Goal: Navigation & Orientation: Find specific page/section

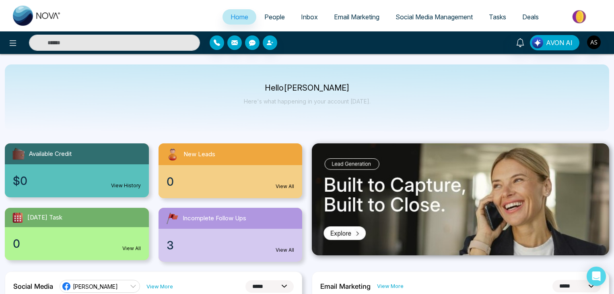
select select "*"
click at [13, 43] on icon at bounding box center [13, 43] width 7 height 6
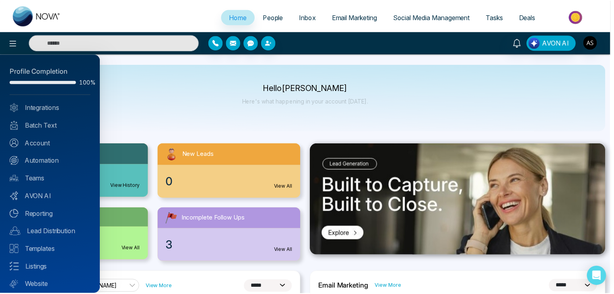
scroll to position [23, 0]
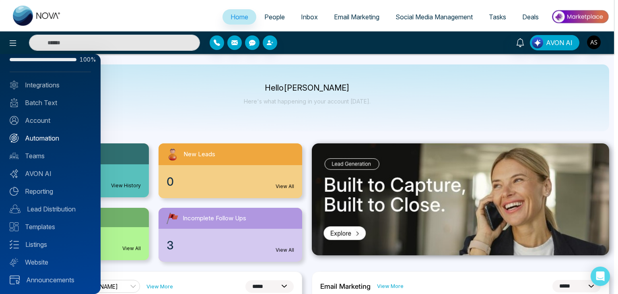
click at [47, 136] on link "Automation" at bounding box center [50, 138] width 81 height 10
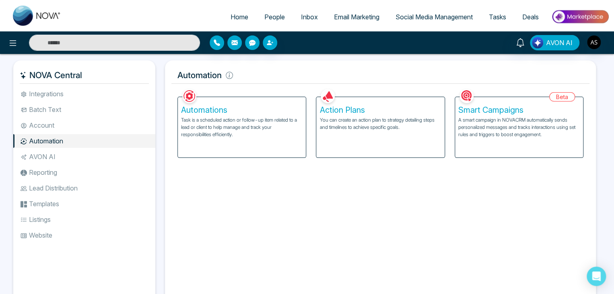
click at [54, 119] on li "Account" at bounding box center [84, 125] width 142 height 14
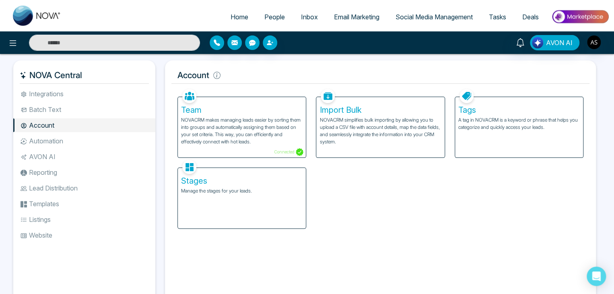
click at [68, 99] on li "Integrations" at bounding box center [84, 94] width 142 height 14
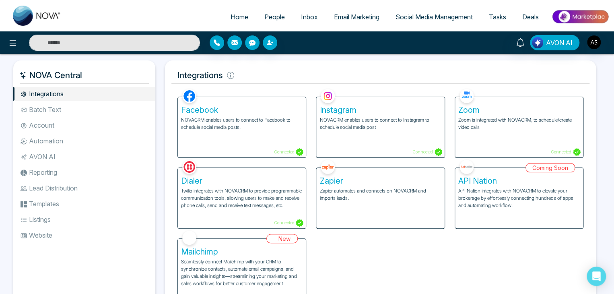
scroll to position [33, 0]
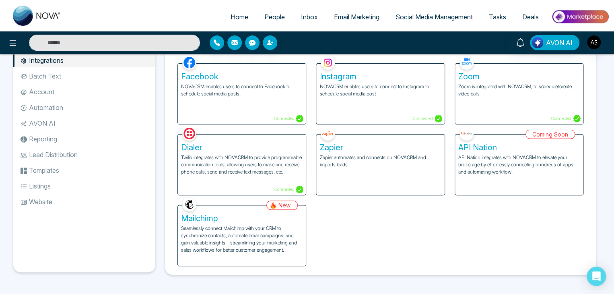
click at [113, 78] on li "Batch Text" at bounding box center [84, 76] width 142 height 14
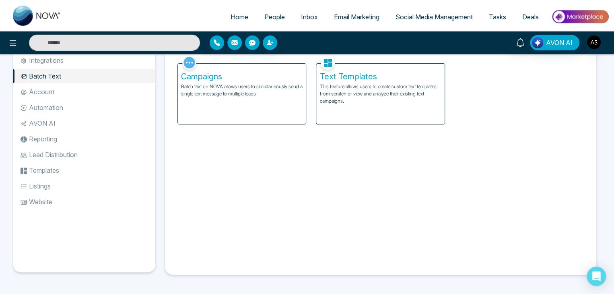
click at [114, 88] on li "Account" at bounding box center [84, 92] width 142 height 14
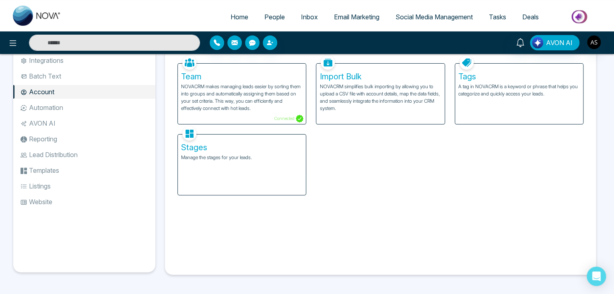
click at [114, 102] on li "Automation" at bounding box center [84, 108] width 142 height 14
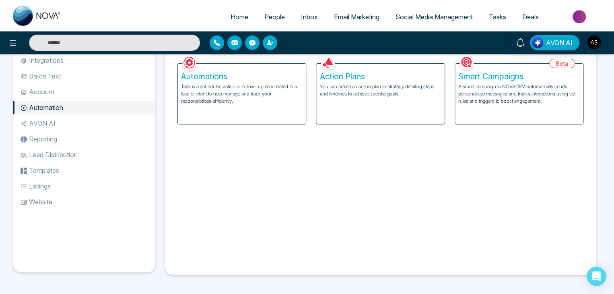
click at [114, 122] on li "AVON AI" at bounding box center [84, 123] width 142 height 14
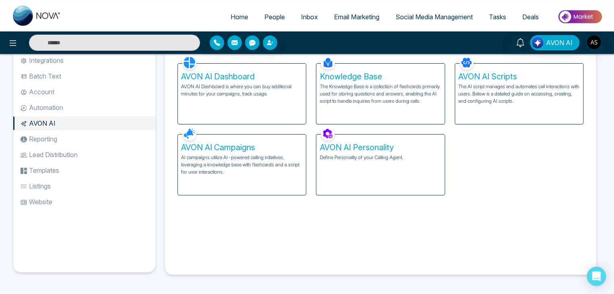
click at [106, 147] on ul "Integrations Batch Text Account Automation AVON AI Reporting Lead Distribution …" at bounding box center [84, 157] width 142 height 206
click at [107, 143] on li "Reporting" at bounding box center [84, 139] width 142 height 14
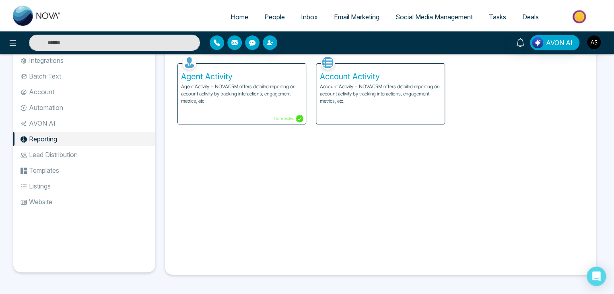
click at [107, 156] on li "Lead Distribution" at bounding box center [84, 155] width 142 height 14
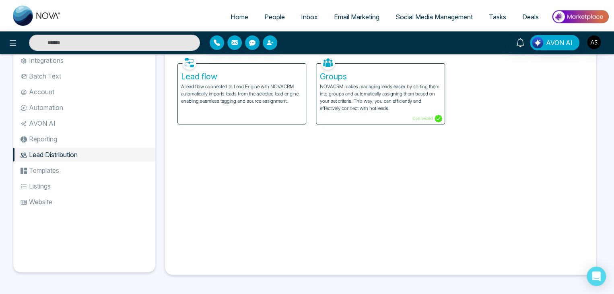
click at [107, 167] on li "Templates" at bounding box center [84, 170] width 142 height 14
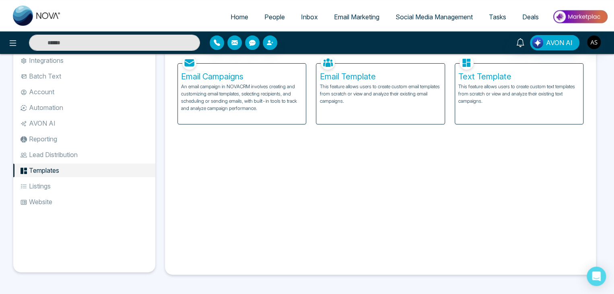
click at [107, 185] on li "Listings" at bounding box center [84, 186] width 142 height 14
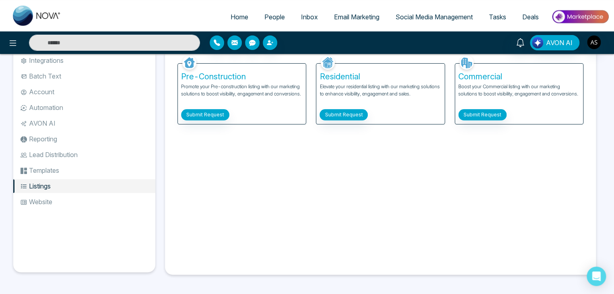
click at [101, 208] on ul "Integrations Batch Text Account Automation AVON AI Reporting Lead Distribution …" at bounding box center [84, 157] width 142 height 206
click at [103, 203] on li "Website" at bounding box center [84, 202] width 142 height 14
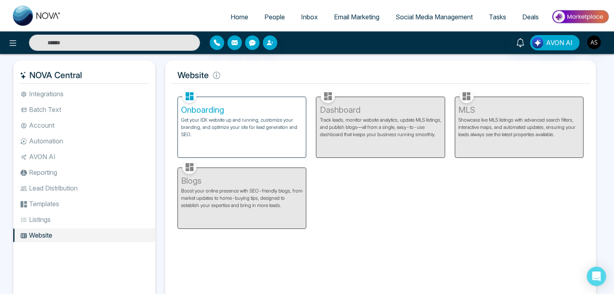
click at [222, 128] on p "Get your IDX website up and running, customize your branding, and optimize your…" at bounding box center [241, 127] width 121 height 22
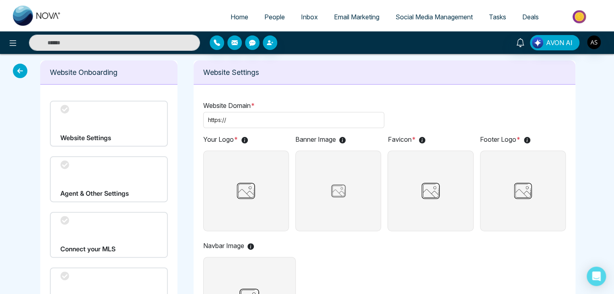
click at [136, 119] on div "Website Settings" at bounding box center [109, 124] width 118 height 46
click at [116, 187] on div "Agent & Other Settings" at bounding box center [109, 179] width 118 height 46
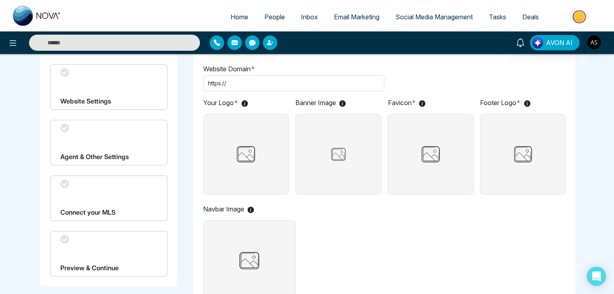
scroll to position [42, 0]
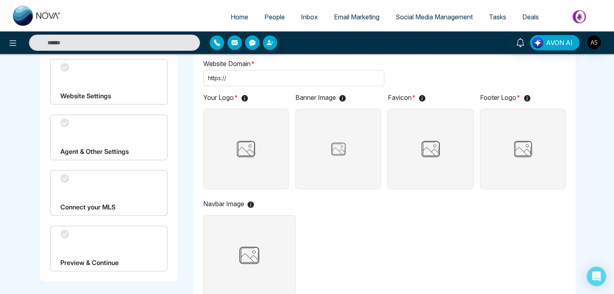
click at [116, 187] on div "Connect your MLS" at bounding box center [109, 193] width 118 height 46
click at [243, 151] on img at bounding box center [245, 149] width 25 height 80
click at [0, 0] on input "file" at bounding box center [0, 0] width 0 height 0
click at [356, 152] on img at bounding box center [338, 149] width 40 height 20
click at [0, 0] on input "file" at bounding box center [0, 0] width 0 height 0
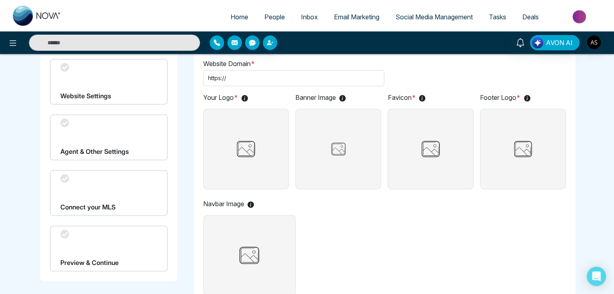
click at [423, 119] on img at bounding box center [430, 149] width 25 height 80
click at [0, 0] on input "file" at bounding box center [0, 0] width 0 height 0
click at [148, 126] on div "Agent & Other Settings" at bounding box center [109, 137] width 118 height 46
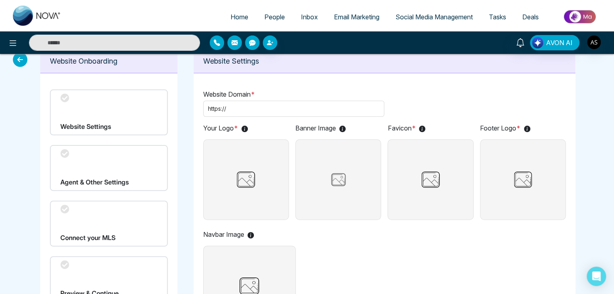
scroll to position [11, 0]
click at [150, 117] on div "Website Settings" at bounding box center [109, 113] width 118 height 46
click at [257, 173] on img at bounding box center [245, 180] width 25 height 80
click at [0, 0] on input "file" at bounding box center [0, 0] width 0 height 0
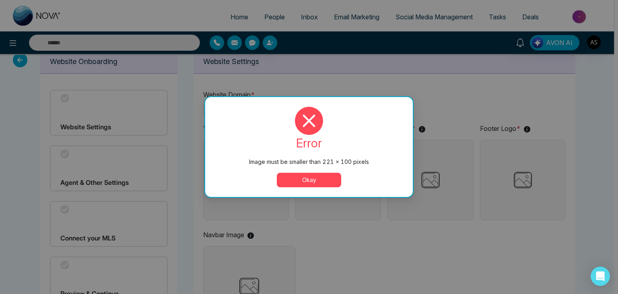
click at [334, 180] on button "Okay" at bounding box center [309, 180] width 64 height 14
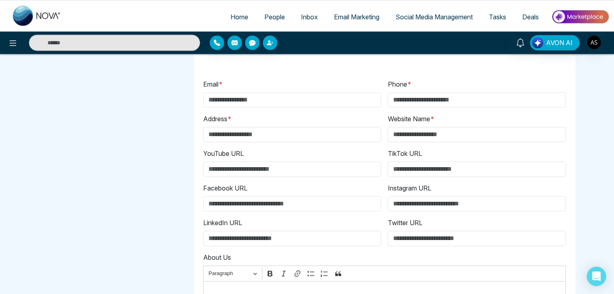
scroll to position [344, 0]
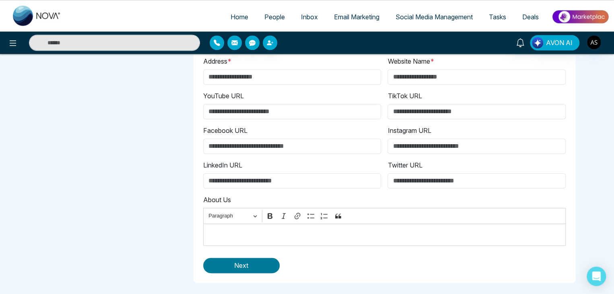
click at [237, 269] on button "Next" at bounding box center [241, 264] width 76 height 15
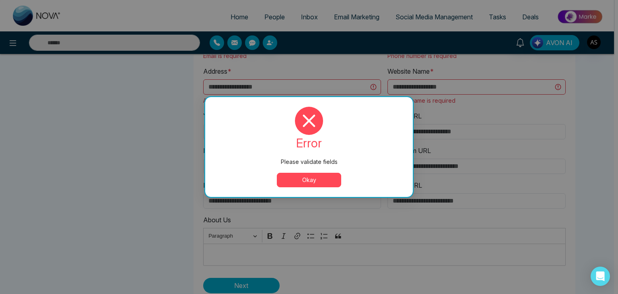
click at [294, 182] on button "Okay" at bounding box center [309, 180] width 64 height 14
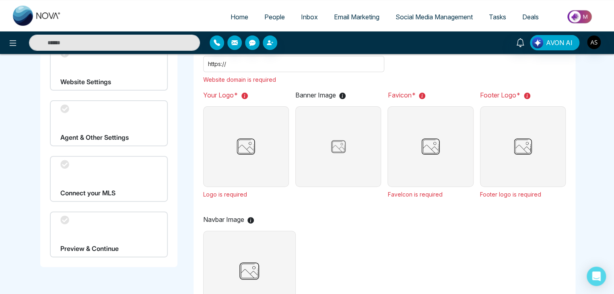
scroll to position [70, 0]
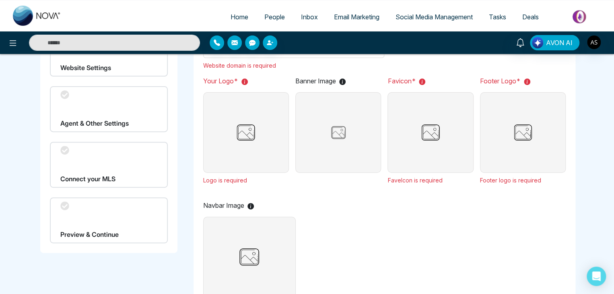
click at [126, 125] on div "Agent & Other Settings" at bounding box center [109, 109] width 118 height 46
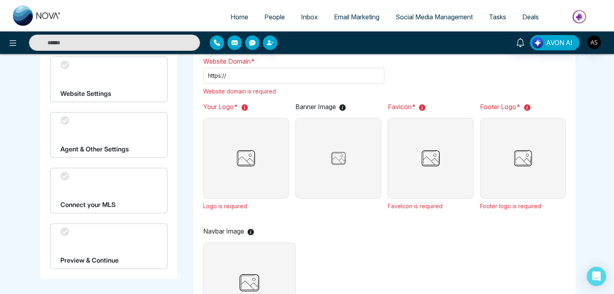
scroll to position [43, 0]
click at [126, 125] on div "Agent & Other Settings" at bounding box center [109, 136] width 118 height 46
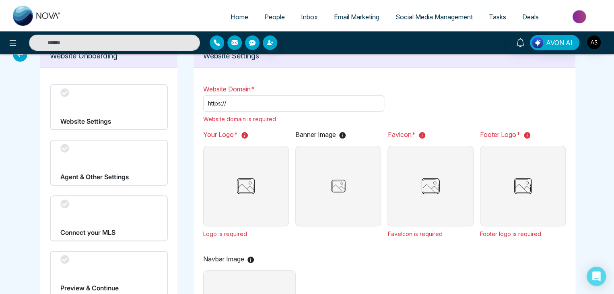
scroll to position [5, 0]
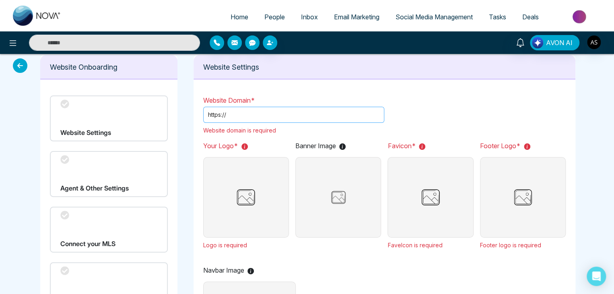
click at [250, 107] on span "https://" at bounding box center [293, 115] width 181 height 16
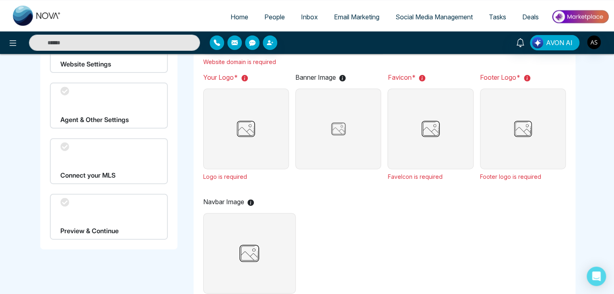
scroll to position [73, 0]
click at [105, 117] on div "Agent & Other Settings" at bounding box center [109, 106] width 118 height 46
click at [98, 157] on div "Connect your MLS" at bounding box center [109, 162] width 118 height 46
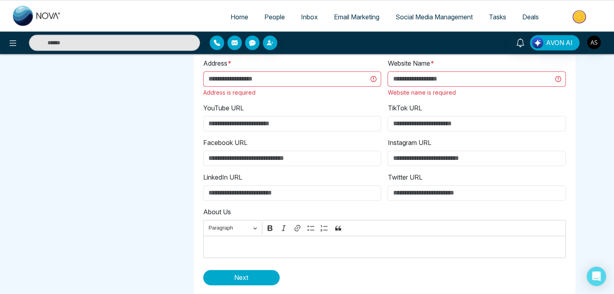
scroll to position [394, 0]
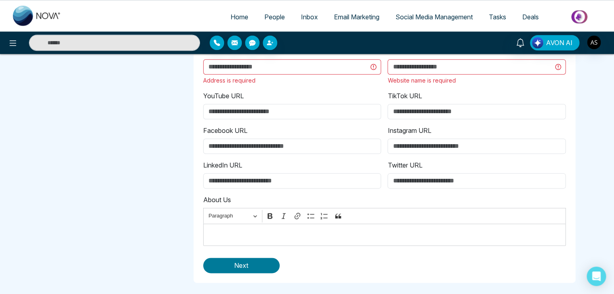
click at [227, 261] on button "Next" at bounding box center [241, 264] width 76 height 15
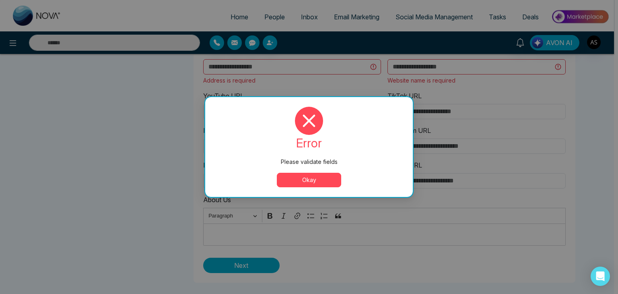
click at [298, 177] on button "Okay" at bounding box center [309, 180] width 64 height 14
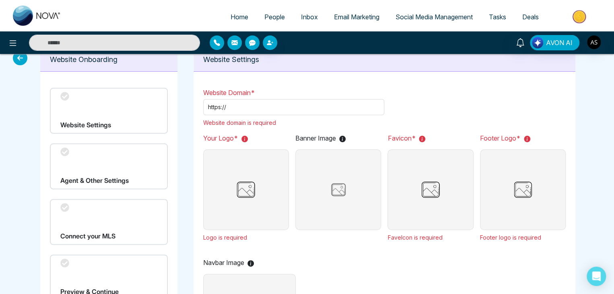
scroll to position [11, 0]
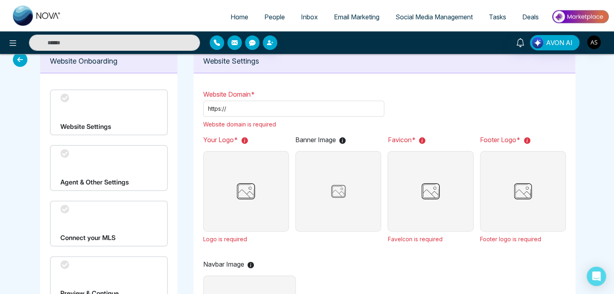
click at [24, 58] on icon at bounding box center [20, 59] width 14 height 14
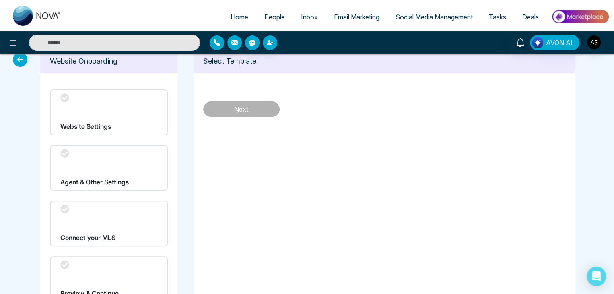
scroll to position [0, 0]
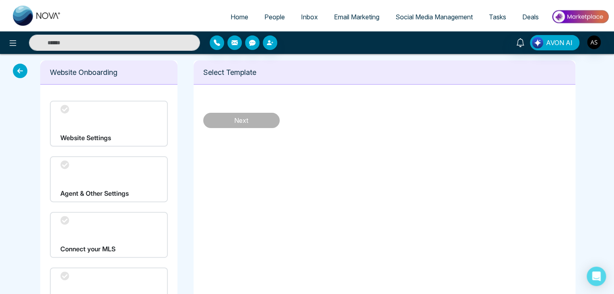
click at [21, 71] on icon at bounding box center [20, 71] width 14 height 14
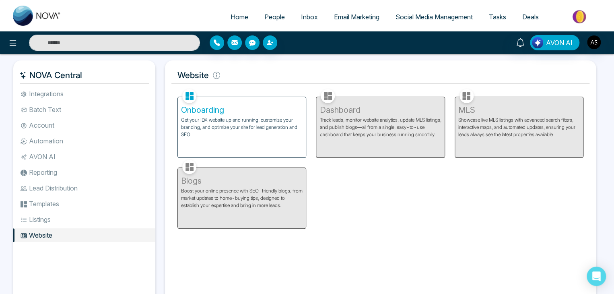
click at [238, 143] on div "Onboarding Get your IDX website up and running, customize your branding, and op…" at bounding box center [242, 127] width 128 height 60
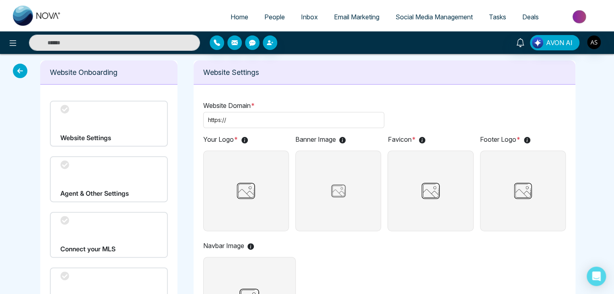
click at [19, 71] on icon at bounding box center [20, 71] width 14 height 14
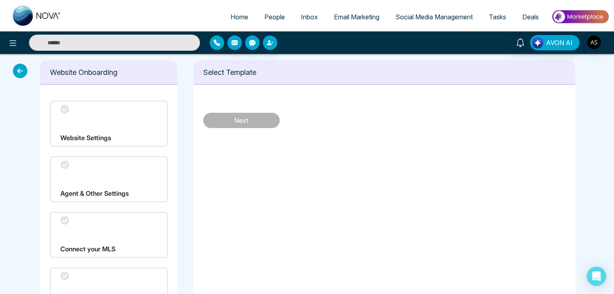
click at [19, 71] on icon at bounding box center [20, 71] width 14 height 14
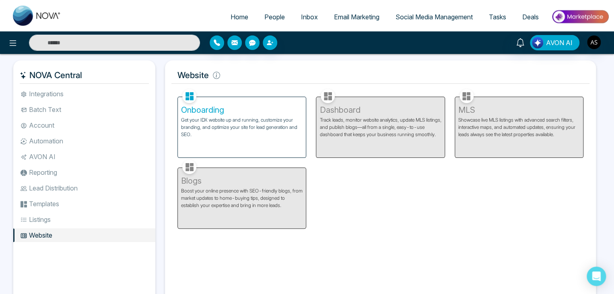
click at [56, 217] on li "Listings" at bounding box center [84, 219] width 142 height 14
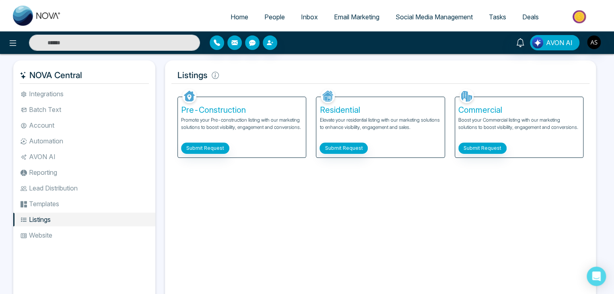
click at [64, 205] on li "Templates" at bounding box center [84, 204] width 142 height 14
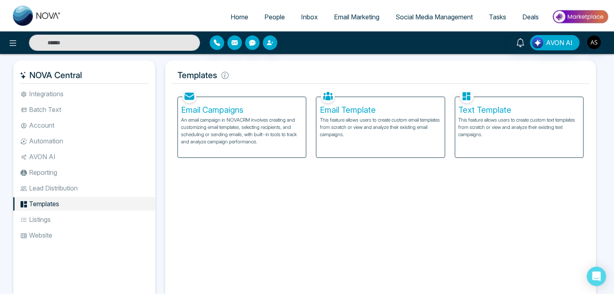
click at [85, 141] on li "Automation" at bounding box center [84, 141] width 142 height 14
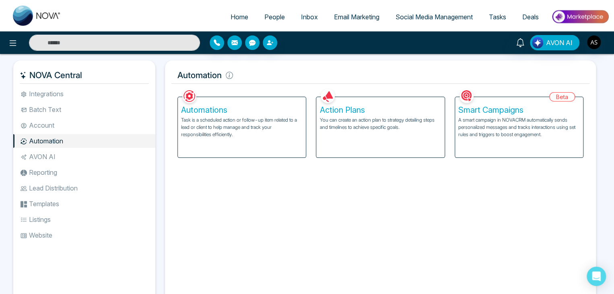
click at [96, 114] on li "Batch Text" at bounding box center [84, 110] width 142 height 14
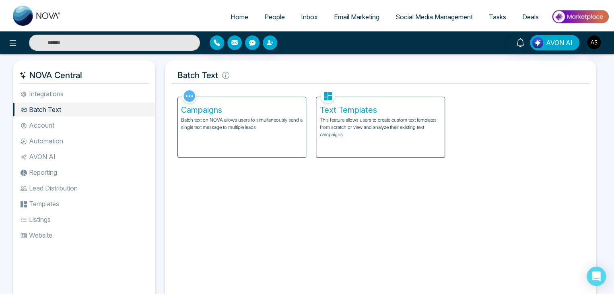
click at [97, 119] on li "Account" at bounding box center [84, 125] width 142 height 14
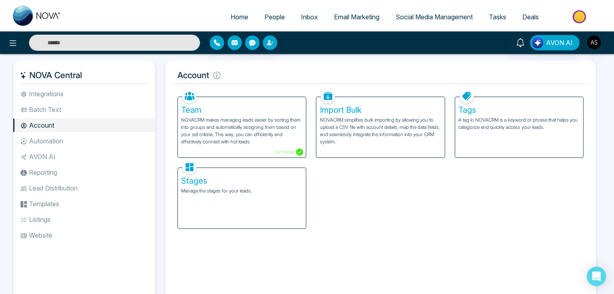
click at [101, 103] on li "Batch Text" at bounding box center [84, 110] width 142 height 14
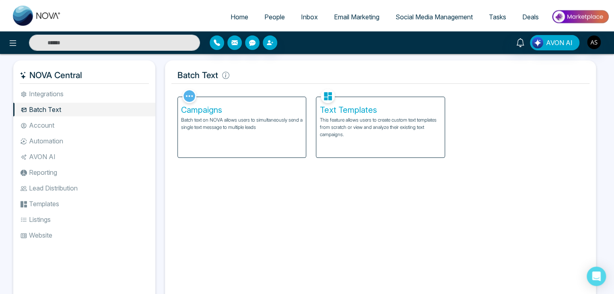
click at [105, 94] on li "Integrations" at bounding box center [84, 94] width 142 height 14
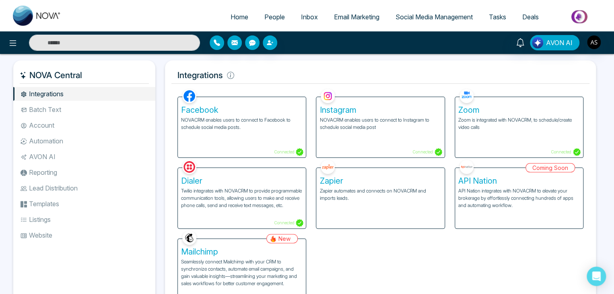
click at [78, 107] on li "Batch Text" at bounding box center [84, 110] width 142 height 14
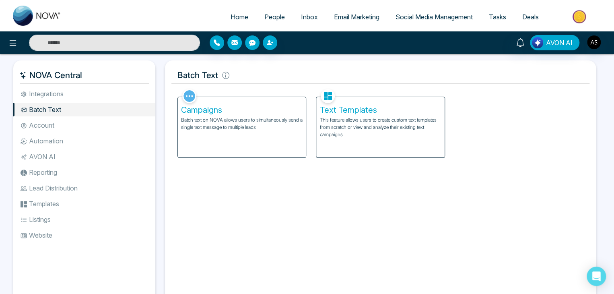
click at [68, 147] on li "Automation" at bounding box center [84, 141] width 142 height 14
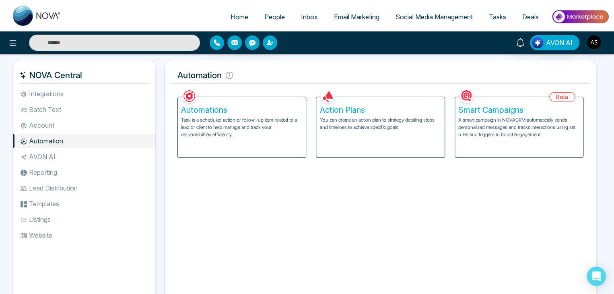
click at [73, 135] on li "Automation" at bounding box center [84, 141] width 142 height 14
click at [74, 133] on ul "Integrations Batch Text Account Automation AVON AI Reporting Lead Distribution …" at bounding box center [84, 190] width 142 height 206
click at [76, 130] on li "Account" at bounding box center [84, 125] width 142 height 14
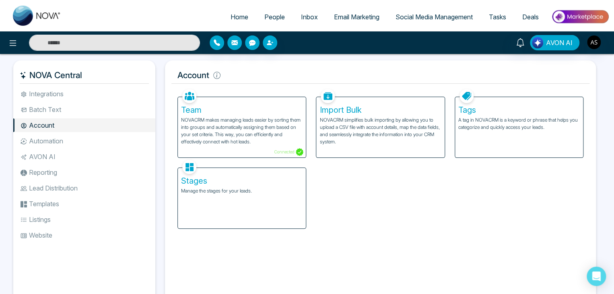
click at [69, 153] on li "AVON AI" at bounding box center [84, 157] width 142 height 14
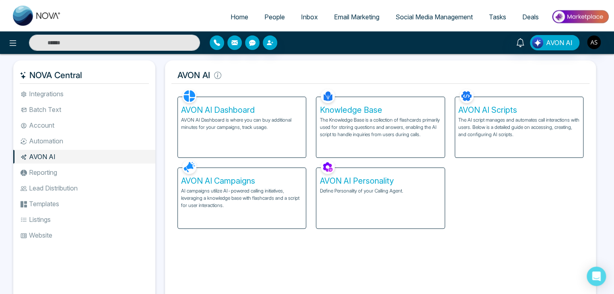
click at [69, 170] on li "Reporting" at bounding box center [84, 172] width 142 height 14
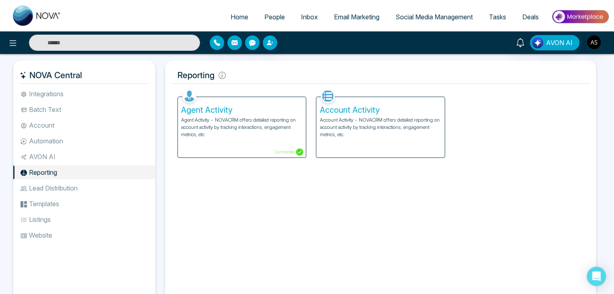
click at [71, 191] on li "Lead Distribution" at bounding box center [84, 188] width 142 height 14
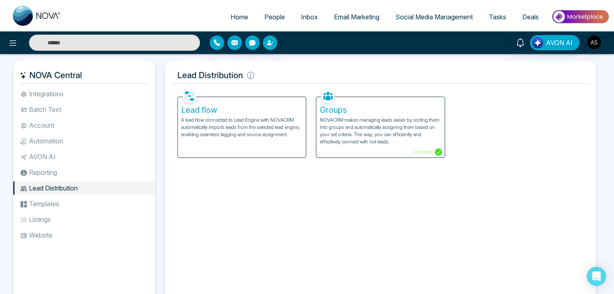
click at [73, 206] on li "Templates" at bounding box center [84, 204] width 142 height 14
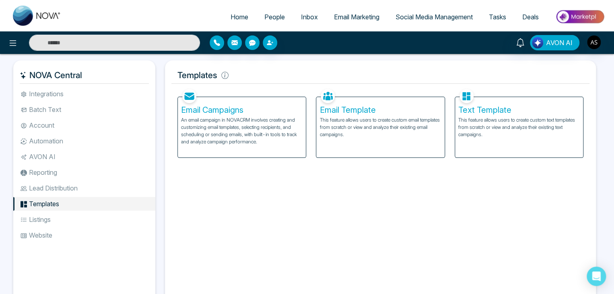
click at [72, 224] on li "Listings" at bounding box center [84, 219] width 142 height 14
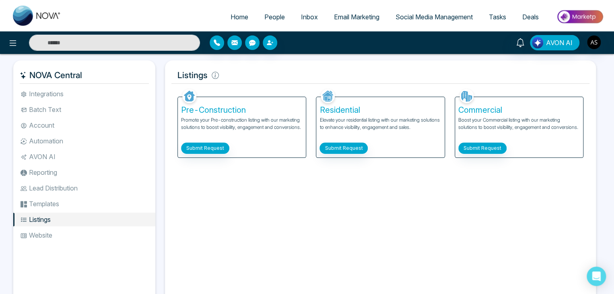
click at [79, 233] on li "Website" at bounding box center [84, 235] width 142 height 14
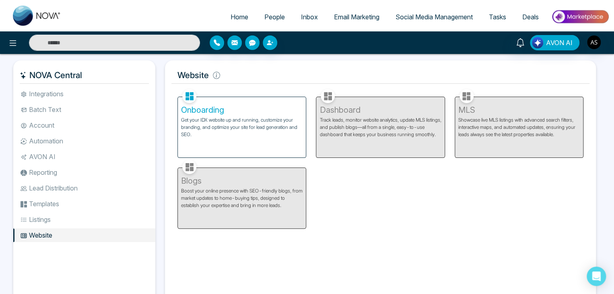
click at [118, 92] on li "Integrations" at bounding box center [84, 94] width 142 height 14
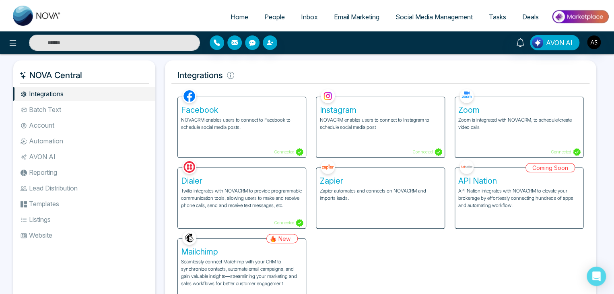
click at [264, 14] on span "People" at bounding box center [274, 17] width 21 height 8
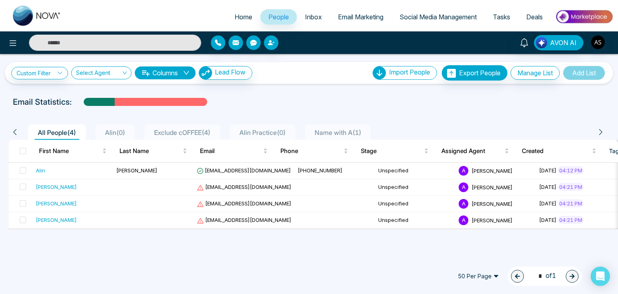
click at [243, 15] on span "Home" at bounding box center [244, 17] width 18 height 8
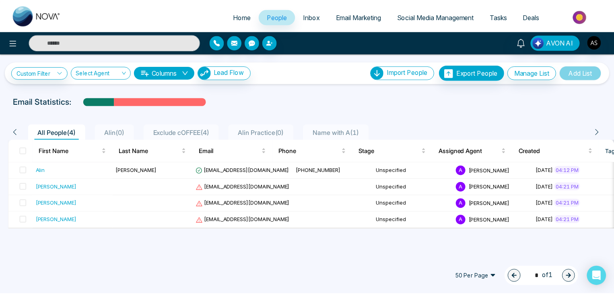
select select "*"
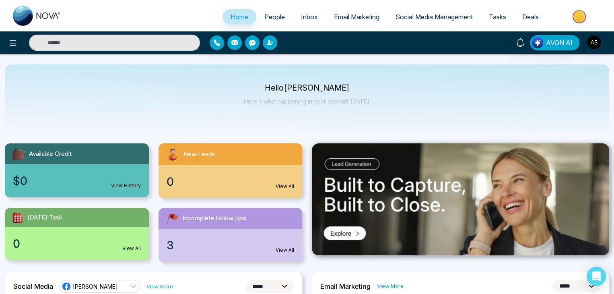
click at [301, 16] on span "Inbox" at bounding box center [309, 17] width 17 height 8
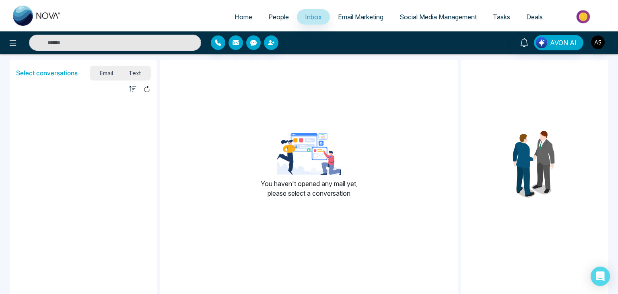
click at [361, 15] on span "Email Marketing" at bounding box center [360, 17] width 45 height 8
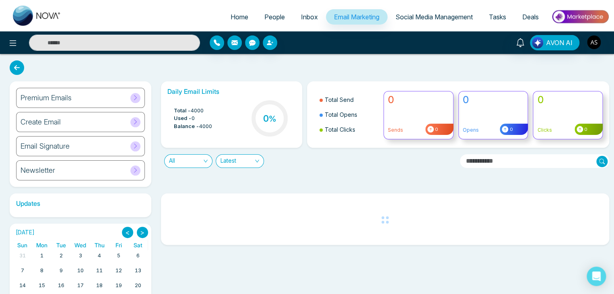
click at [408, 22] on link "Social Media Management" at bounding box center [433, 16] width 93 height 15
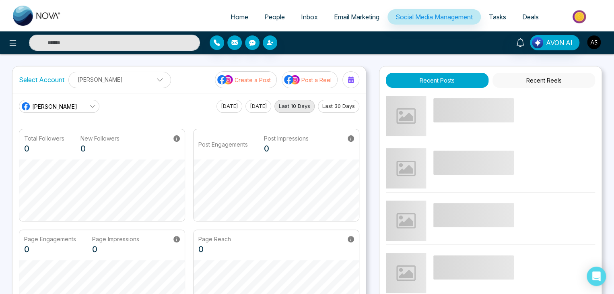
click at [590, 44] on img "button" at bounding box center [594, 42] width 14 height 14
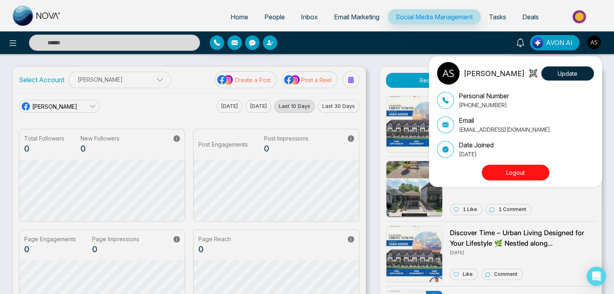
click at [525, 174] on button "Logout" at bounding box center [516, 173] width 68 height 16
